Goal: Task Accomplishment & Management: Complete application form

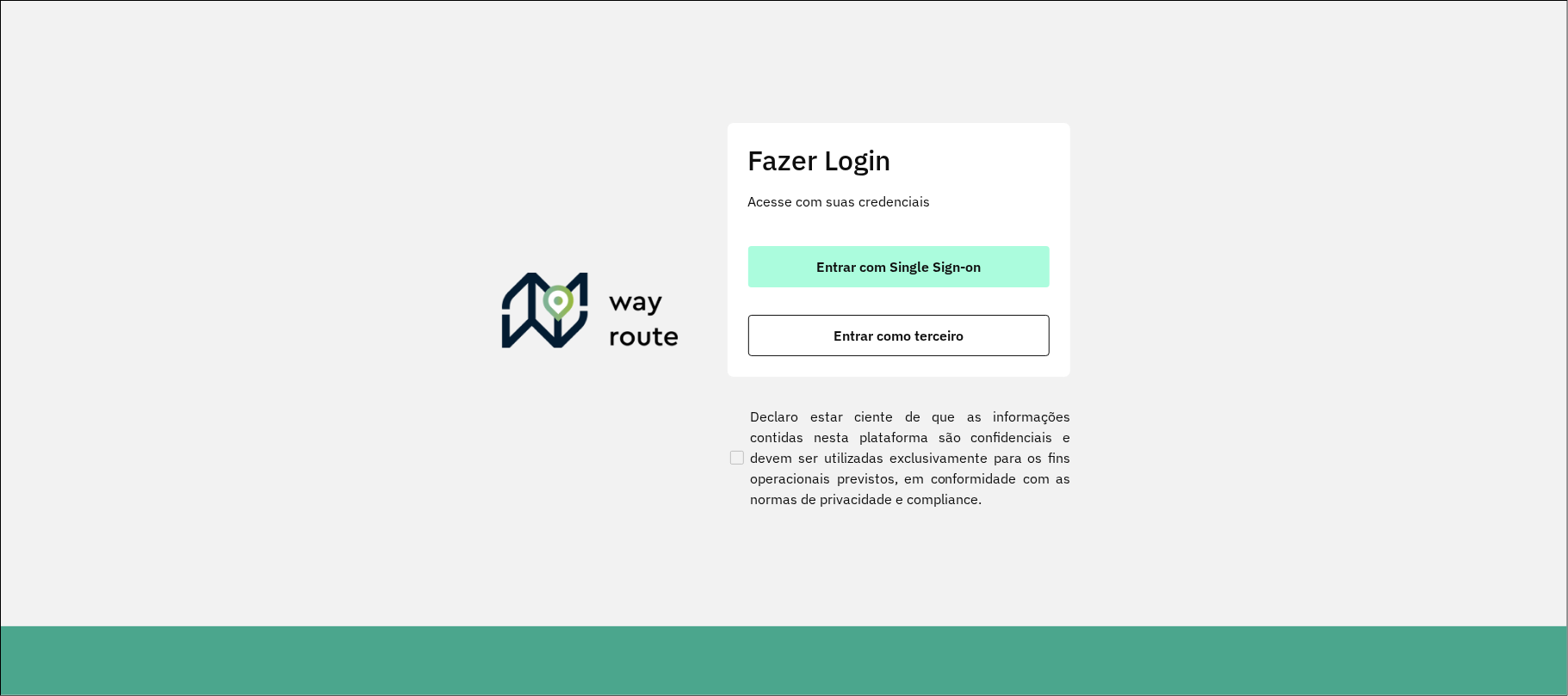
click at [859, 280] on button "Entrar com Single Sign-on" at bounding box center [899, 267] width 301 height 41
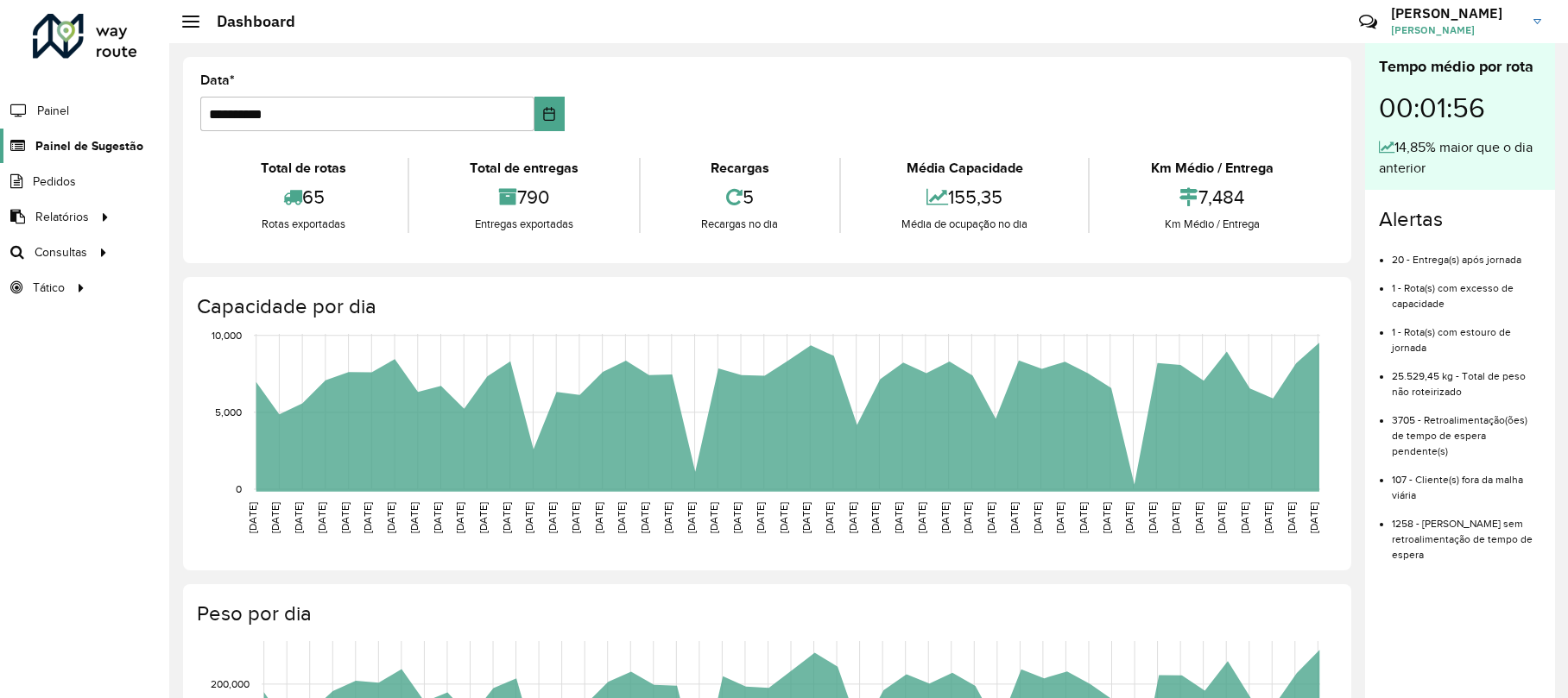
click at [96, 151] on span "Painel de Sugestão" at bounding box center [89, 146] width 108 height 18
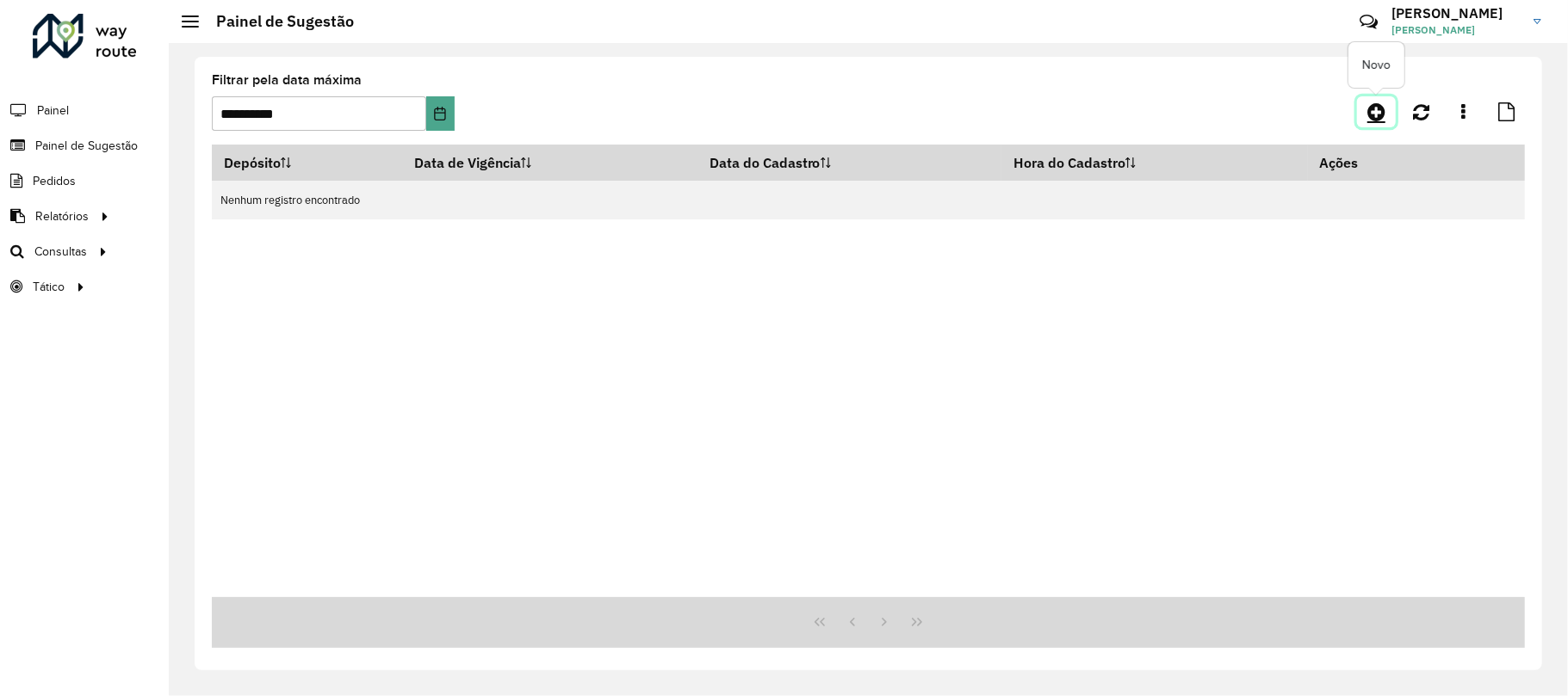
click at [1387, 96] on link at bounding box center [1377, 111] width 39 height 31
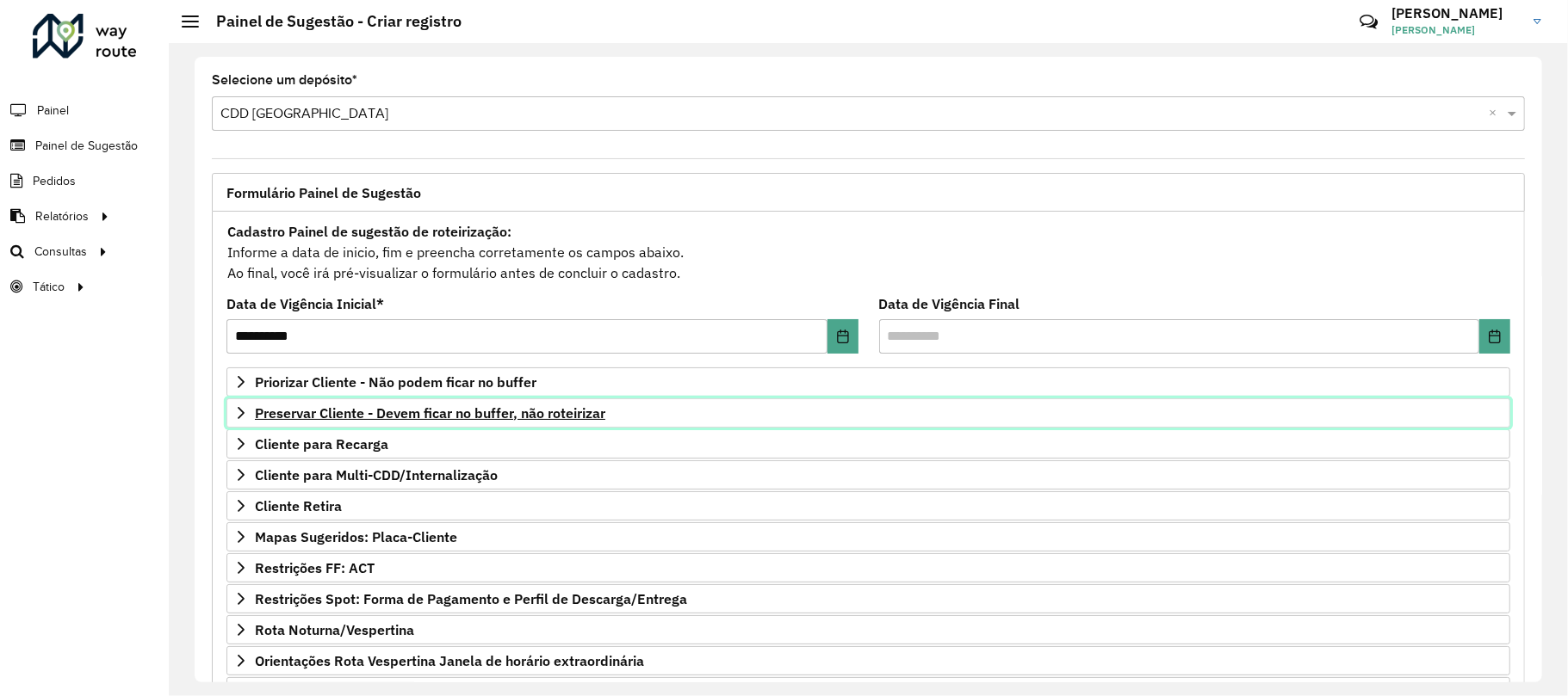
click at [335, 411] on span "Preservar Cliente - Devem ficar no buffer, não roteirizar" at bounding box center [430, 413] width 351 height 14
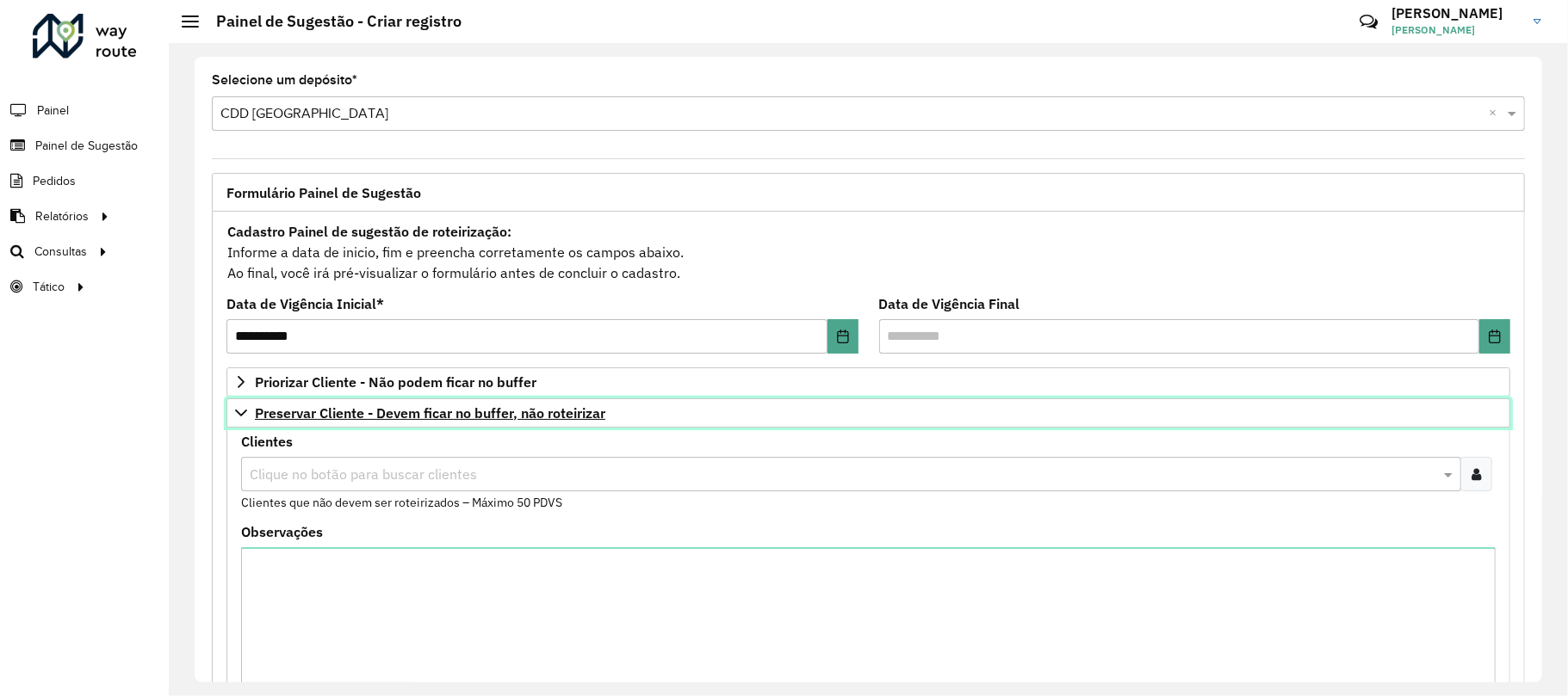
click at [335, 411] on span "Preservar Cliente - Devem ficar no buffer, não roteirizar" at bounding box center [430, 413] width 351 height 14
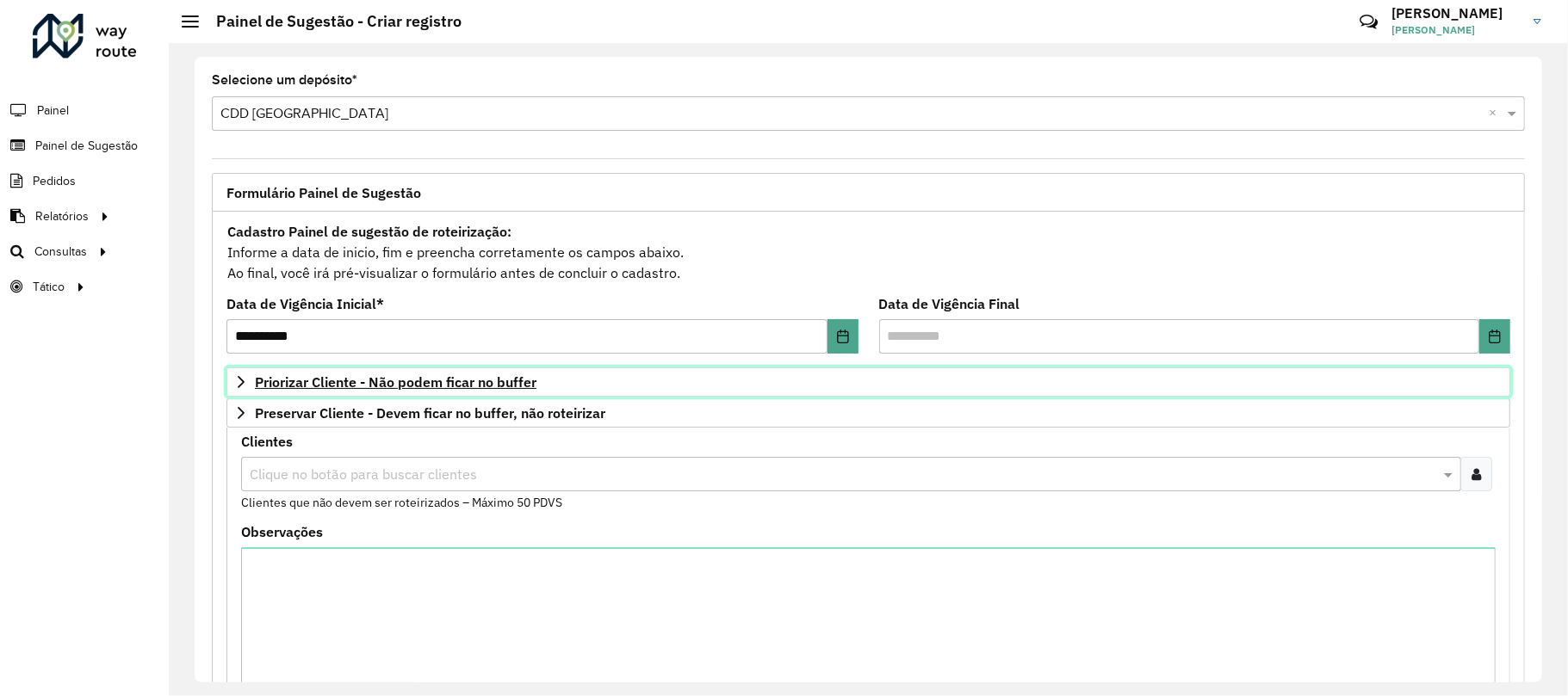
click at [335, 394] on link "Priorizar Cliente - Não podem ficar no buffer" at bounding box center [869, 382] width 1284 height 29
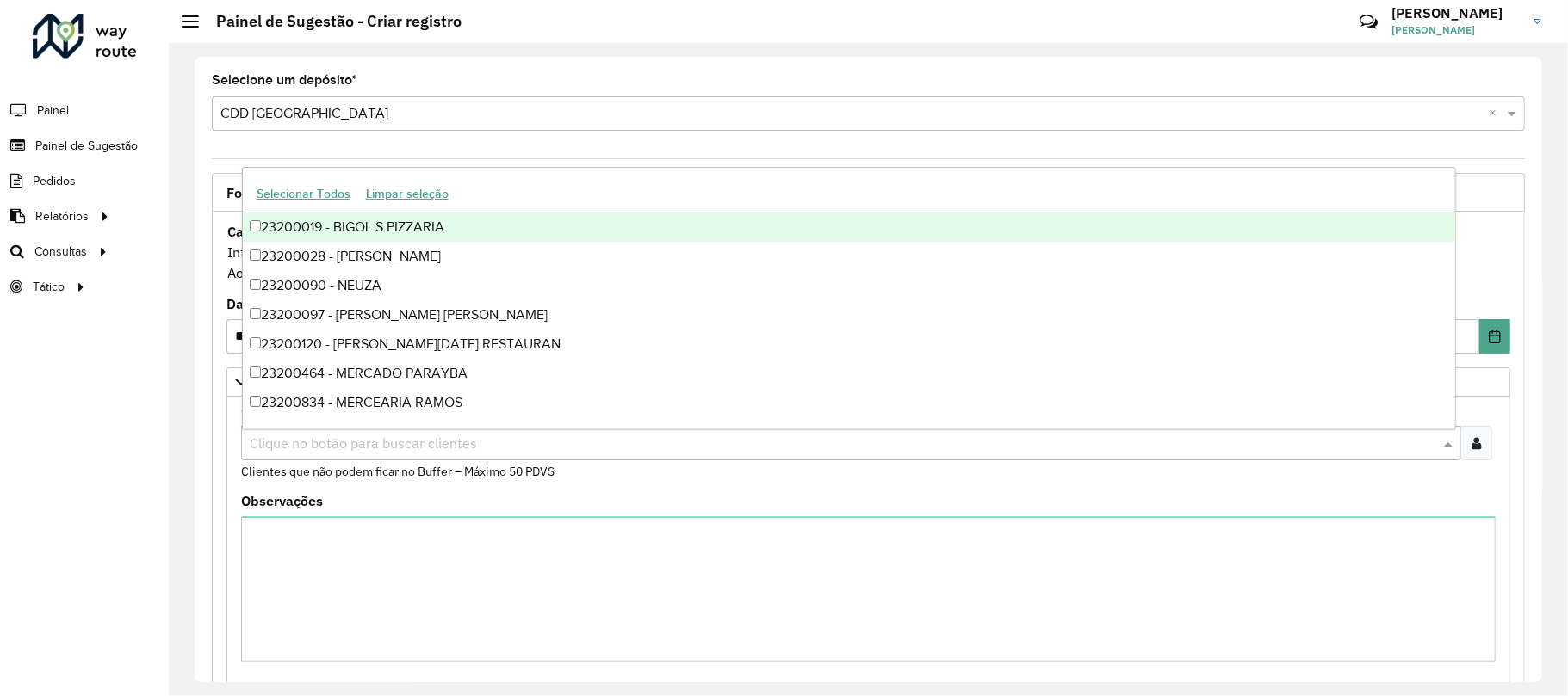
click at [305, 441] on input "text" at bounding box center [843, 444] width 1195 height 21
paste input "*****"
type input "*****"
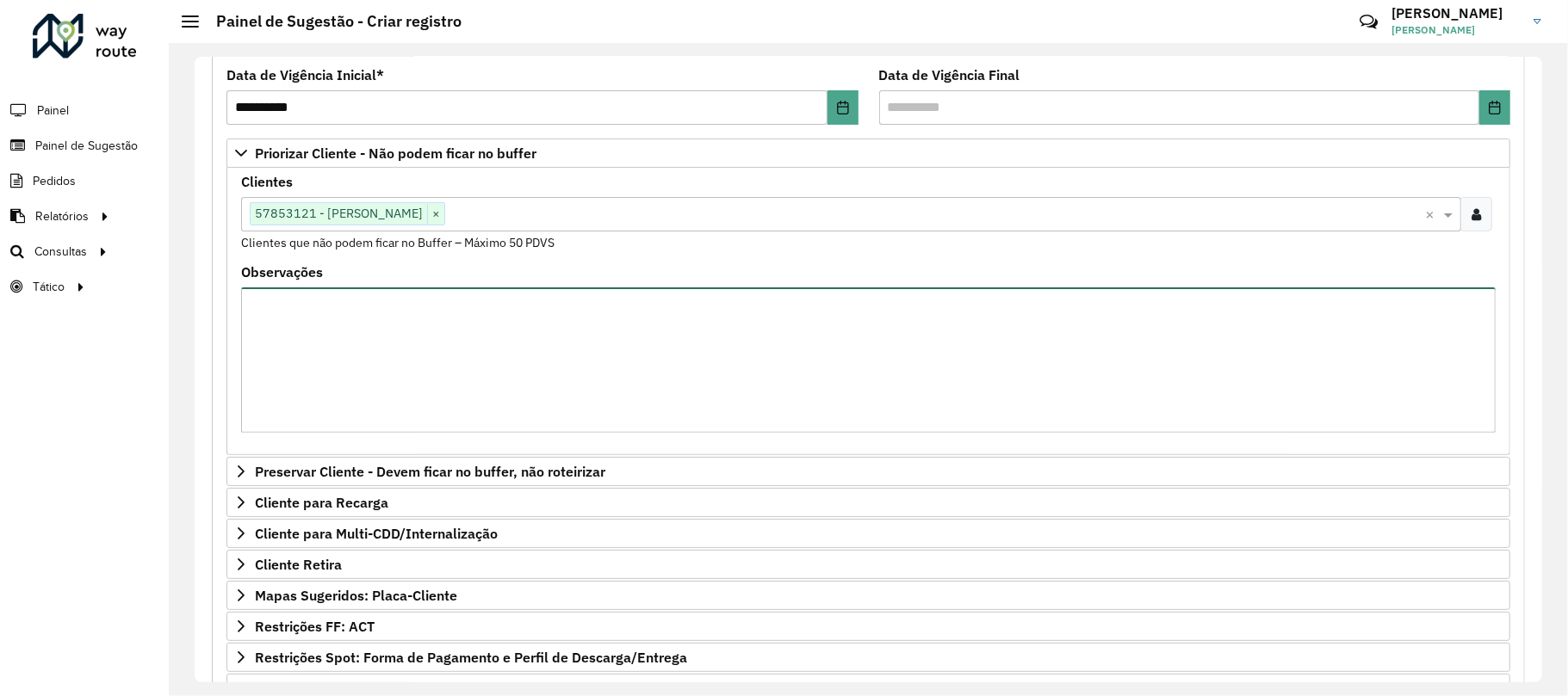
scroll to position [459, 0]
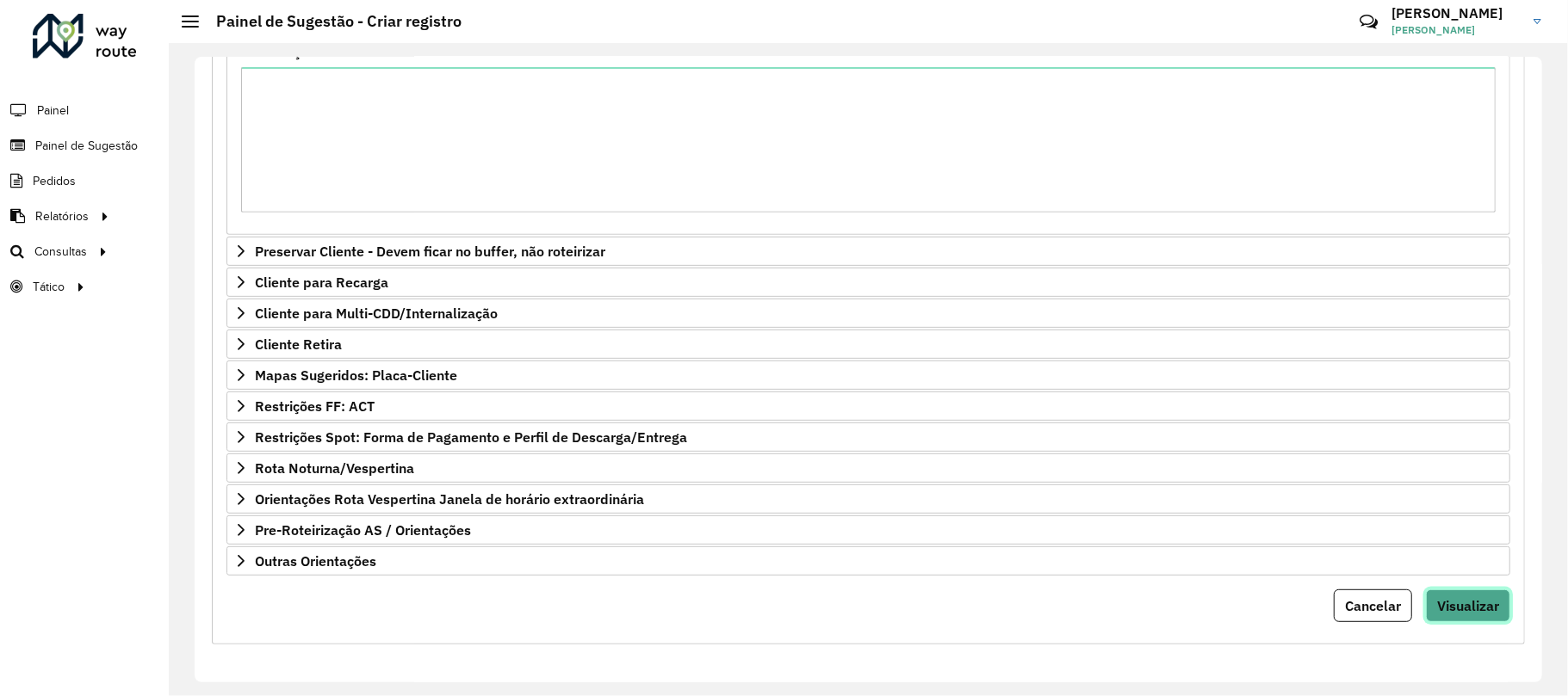
click at [1472, 594] on button "Visualizar" at bounding box center [1468, 606] width 84 height 33
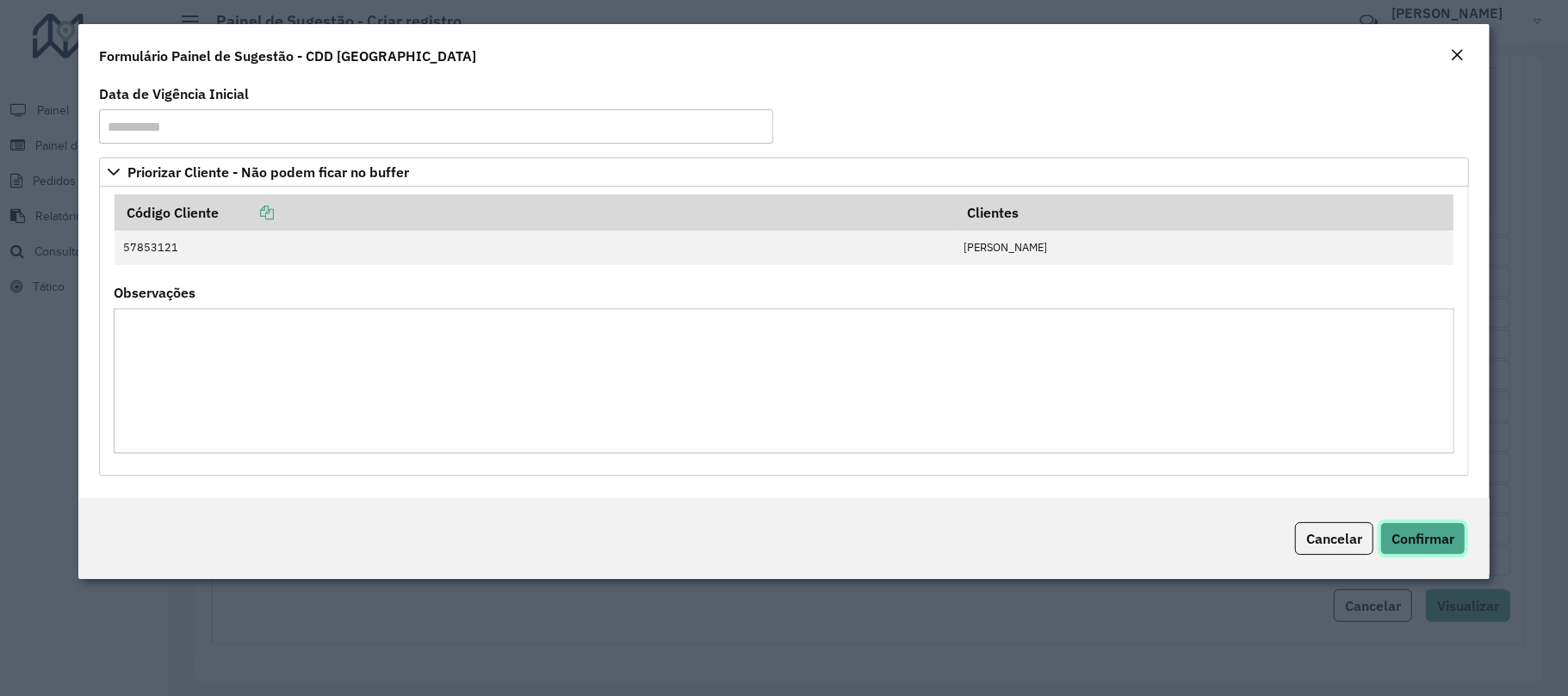
click at [1396, 542] on span "Confirmar" at bounding box center [1422, 538] width 63 height 17
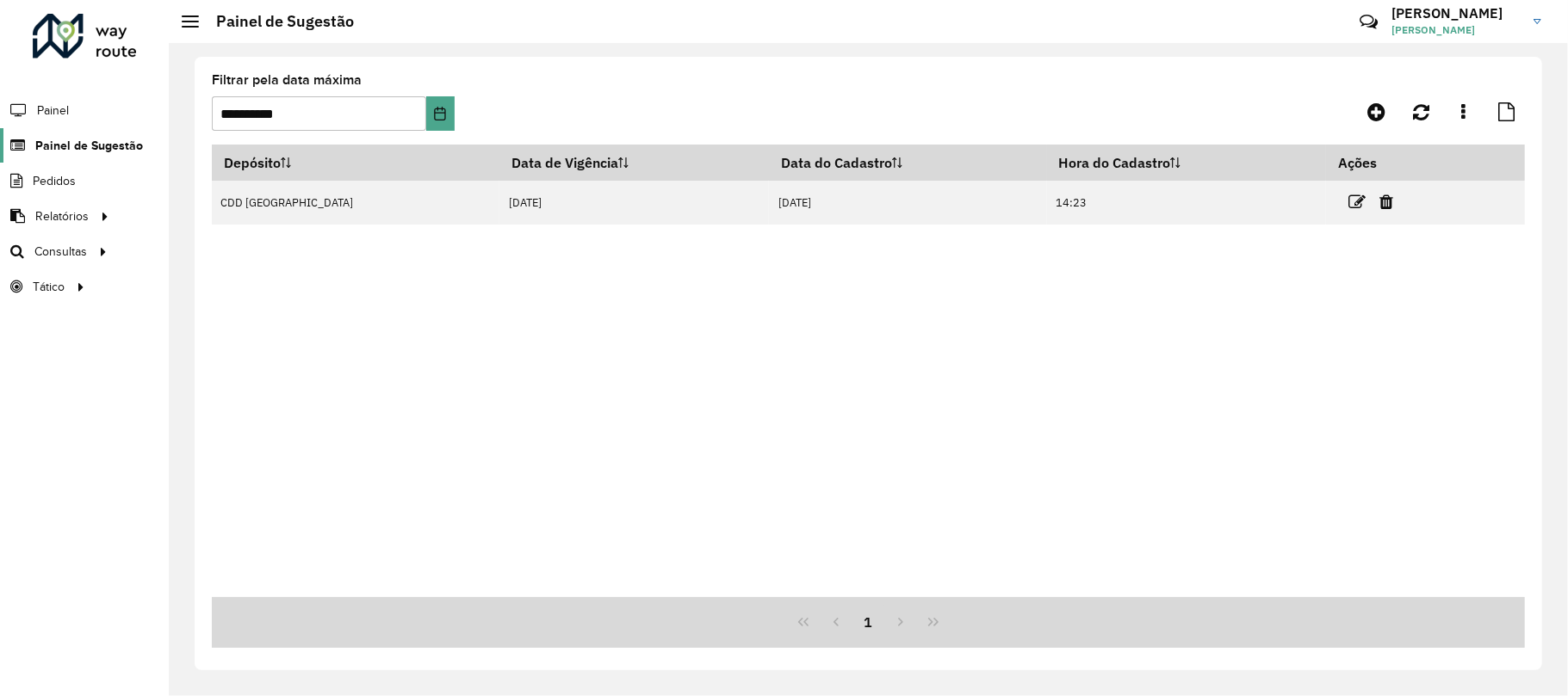
click at [66, 149] on span "Painel de Sugestão" at bounding box center [89, 146] width 107 height 18
click at [226, 295] on span "Setores" at bounding box center [216, 286] width 42 height 18
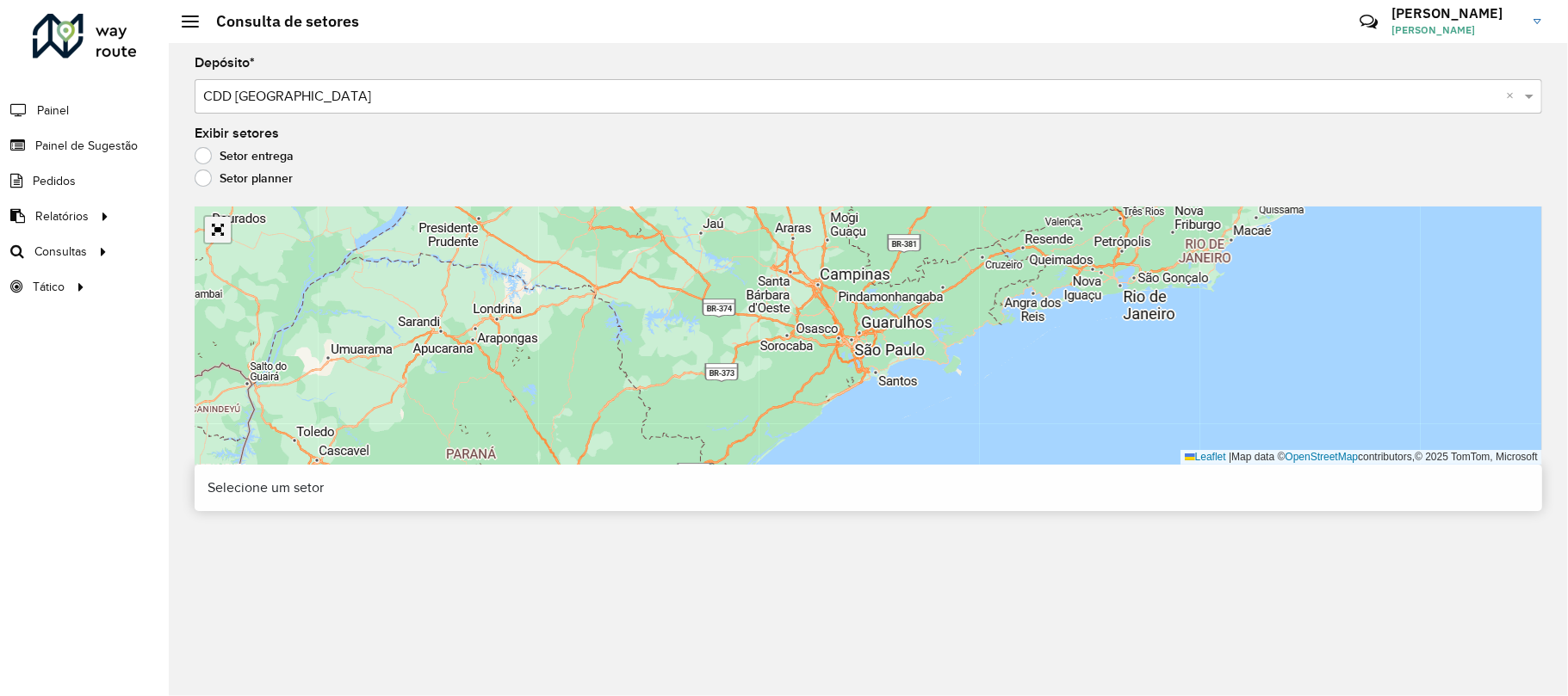
click at [218, 232] on link "Abrir mapa em tela cheia" at bounding box center [218, 230] width 26 height 26
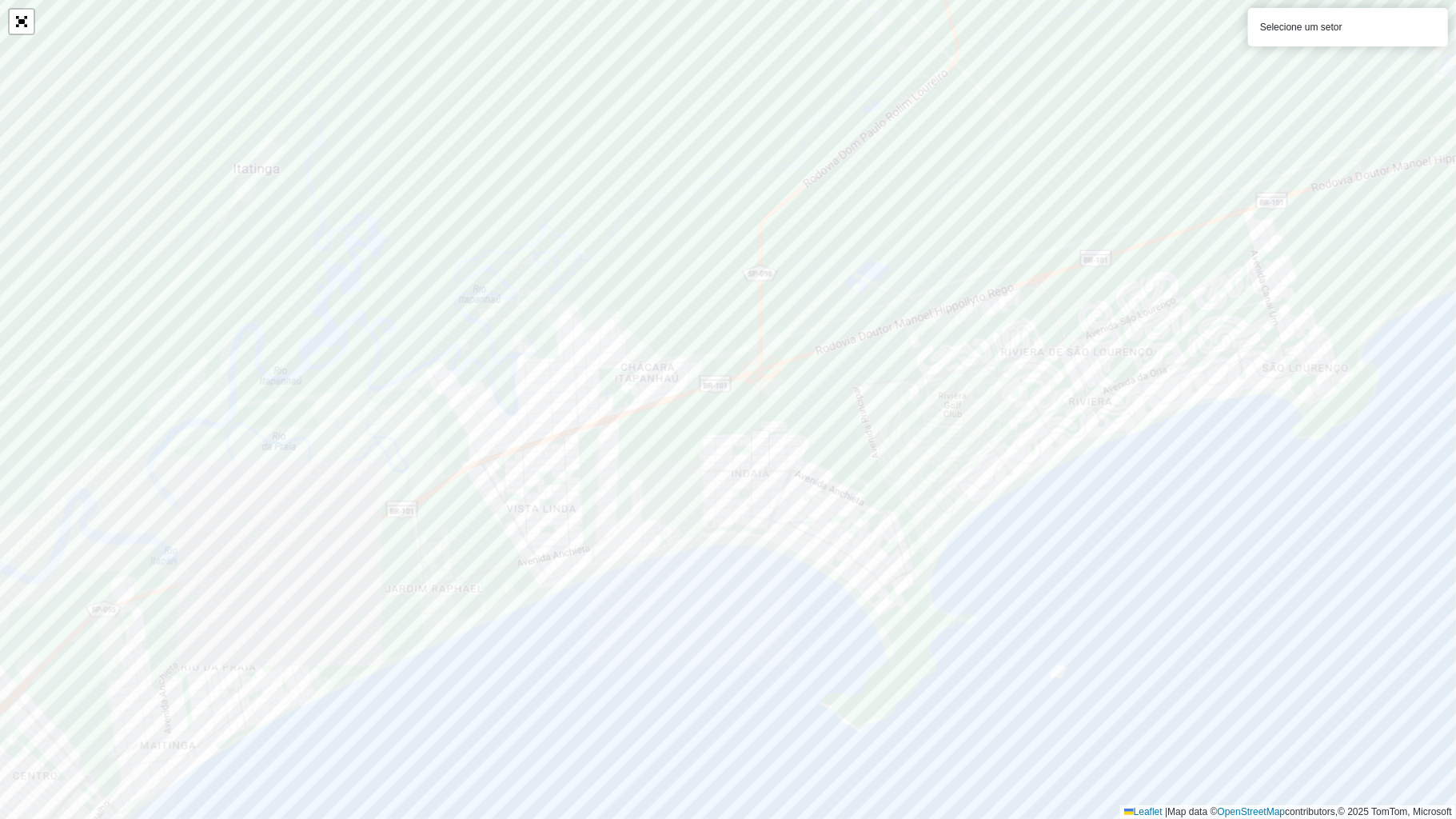
click at [487, 419] on div "Selecione um setor Leaflet | Map data © OpenStreetMap contributors,© 2025 TomTo…" at bounding box center [728, 409] width 1456 height 819
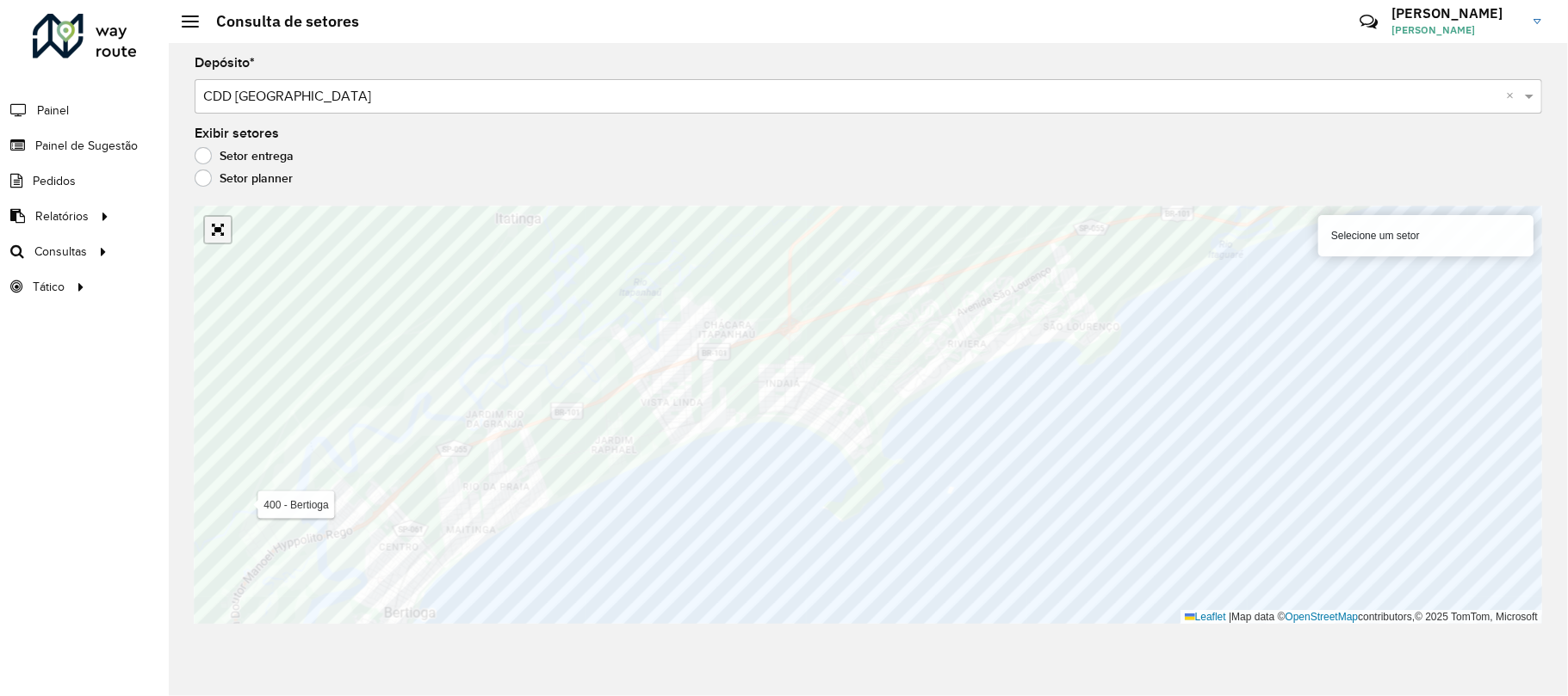
click at [229, 225] on link "Abrir mapa em tela cheia" at bounding box center [218, 230] width 26 height 26
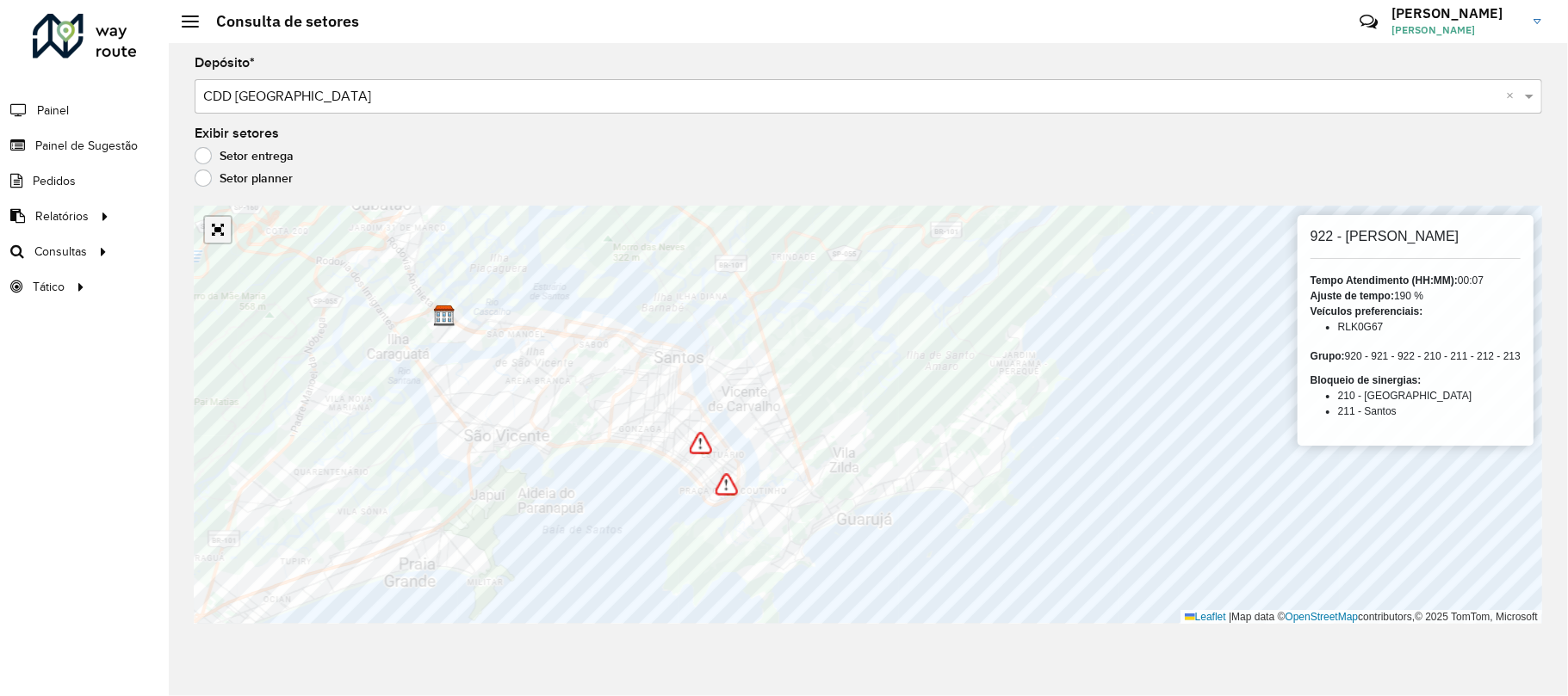
click at [217, 231] on link "Abrir mapa em tela cheia" at bounding box center [218, 230] width 26 height 26
